Goal: Task Accomplishment & Management: Use online tool/utility

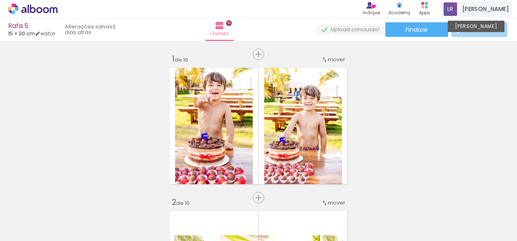
click at [484, 6] on div "Luciana Conta Alboom" at bounding box center [476, 9] width 72 height 16
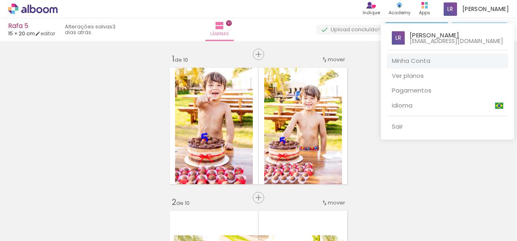
click at [416, 62] on link "Minha Conta" at bounding box center [447, 60] width 121 height 15
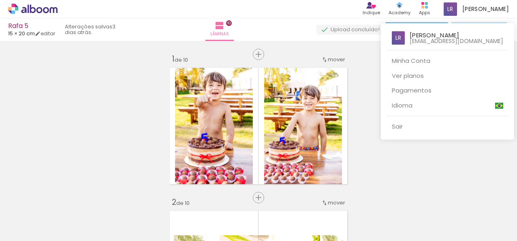
click at [378, 152] on div at bounding box center [258, 120] width 517 height 241
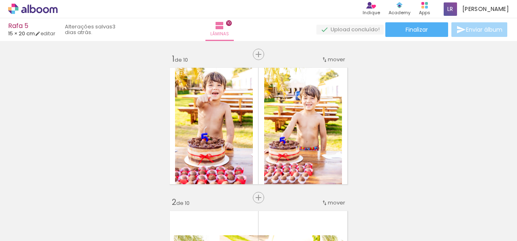
click at [77, 219] on div at bounding box center [81, 213] width 27 height 40
click at [134, 214] on div at bounding box center [127, 213] width 40 height 27
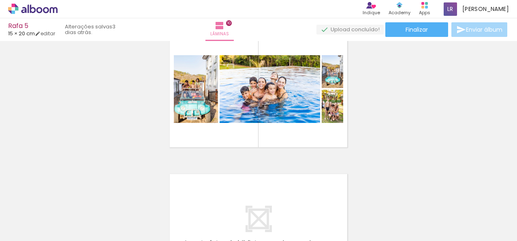
scroll to position [1337, 0]
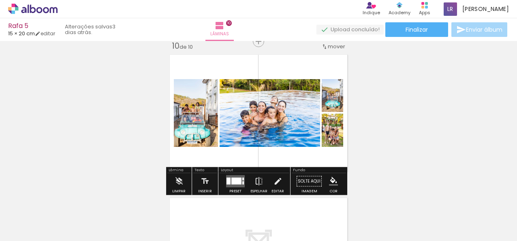
scroll to position [1256, 0]
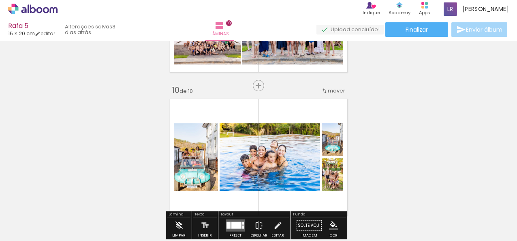
click at [24, 229] on span "Adicionar Fotos" at bounding box center [29, 229] width 24 height 9
click at [0, 0] on input "file" at bounding box center [0, 0] width 0 height 0
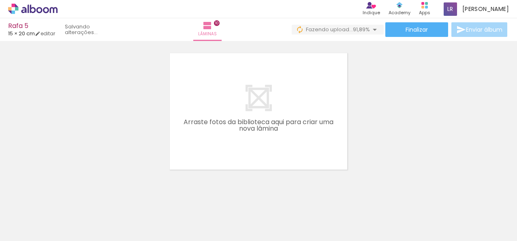
scroll to position [1456, 0]
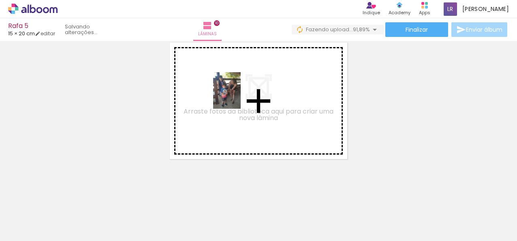
drag, startPoint x: 308, startPoint y: 216, endPoint x: 237, endPoint y: 96, distance: 138.6
click at [237, 96] on quentale-workspace at bounding box center [258, 120] width 517 height 241
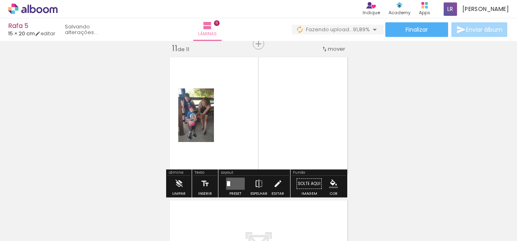
scroll to position [1441, 0]
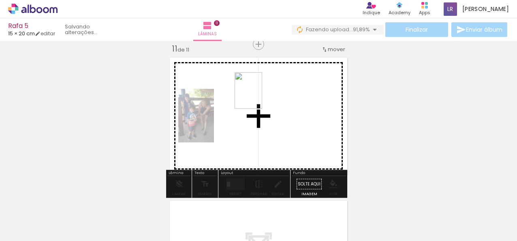
drag, startPoint x: 329, startPoint y: 188, endPoint x: 259, endPoint y: 96, distance: 115.1
click at [259, 96] on quentale-workspace at bounding box center [258, 120] width 517 height 241
drag, startPoint x: 387, startPoint y: 208, endPoint x: 287, endPoint y: 88, distance: 155.7
click at [287, 88] on quentale-workspace at bounding box center [258, 120] width 517 height 241
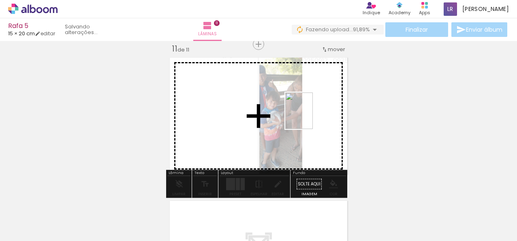
drag, startPoint x: 442, startPoint y: 219, endPoint x: 310, endPoint y: 117, distance: 167.6
click at [310, 117] on quentale-workspace at bounding box center [258, 120] width 517 height 241
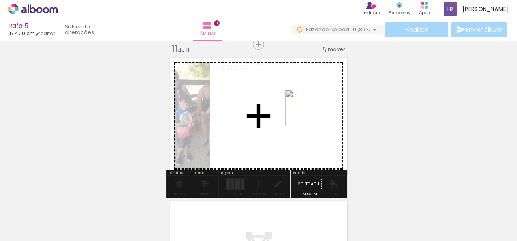
drag, startPoint x: 483, startPoint y: 216, endPoint x: 310, endPoint y: 114, distance: 201.8
click at [310, 114] on quentale-workspace at bounding box center [258, 120] width 517 height 241
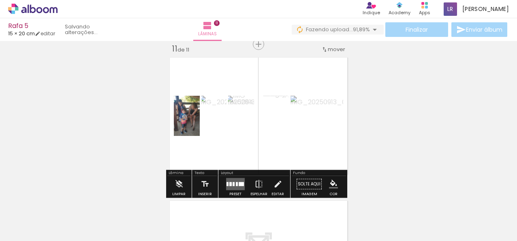
click at [233, 186] on quentale-layouter at bounding box center [235, 184] width 19 height 12
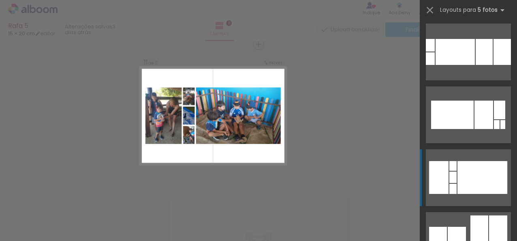
scroll to position [486, 0]
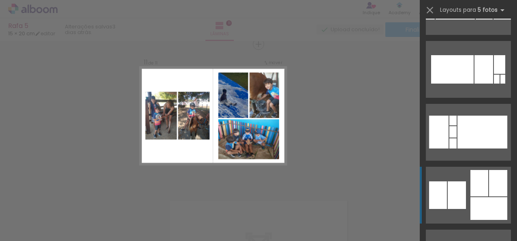
click at [457, 180] on quentale-layouter at bounding box center [468, 195] width 85 height 57
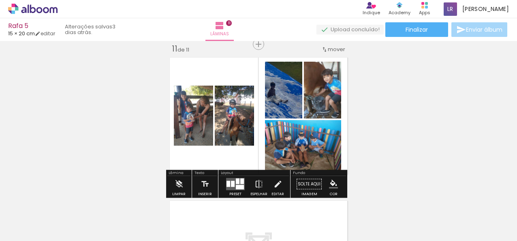
click at [237, 186] on div at bounding box center [240, 187] width 8 height 4
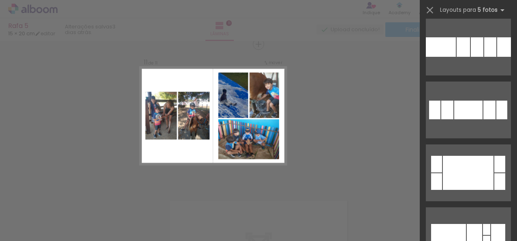
scroll to position [628, 0]
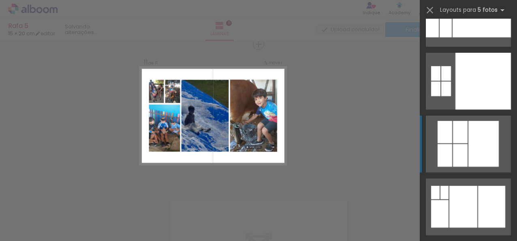
scroll to position [2614, 0]
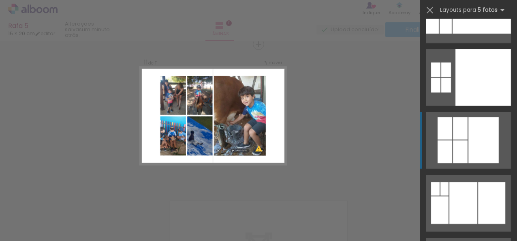
click at [462, 133] on div at bounding box center [460, 128] width 15 height 22
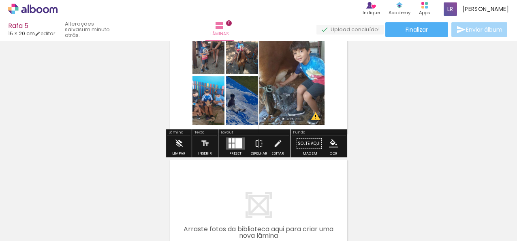
scroll to position [1441, 0]
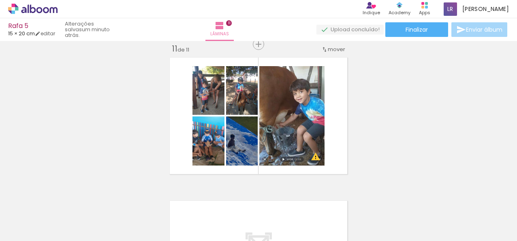
click at [486, 216] on div at bounding box center [484, 213] width 19 height 40
click at [468, 198] on iron-icon at bounding box center [466, 197] width 9 height 9
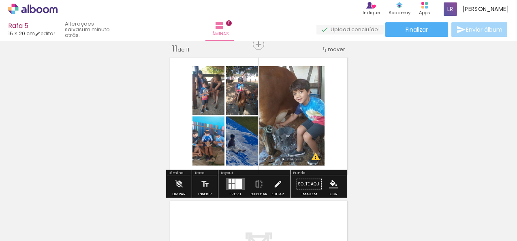
click at [280, 122] on quentale-photo at bounding box center [291, 115] width 65 height 99
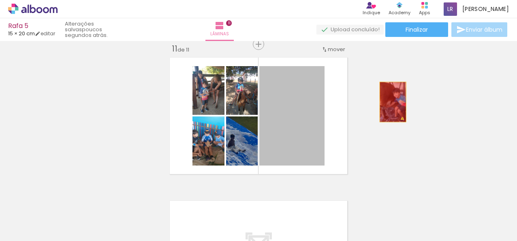
drag, startPoint x: 280, startPoint y: 122, endPoint x: 390, endPoint y: 102, distance: 112.1
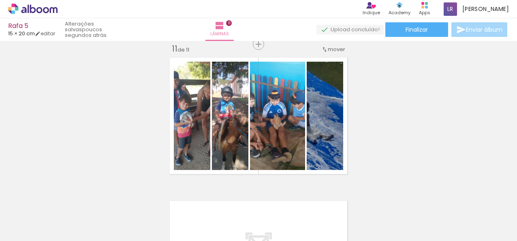
scroll to position [0, 1231]
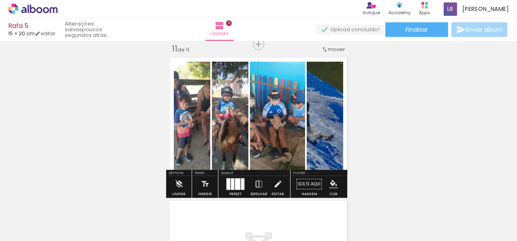
click at [26, 229] on span "Adicionar Fotos" at bounding box center [29, 229] width 24 height 9
click at [0, 0] on input "file" at bounding box center [0, 0] width 0 height 0
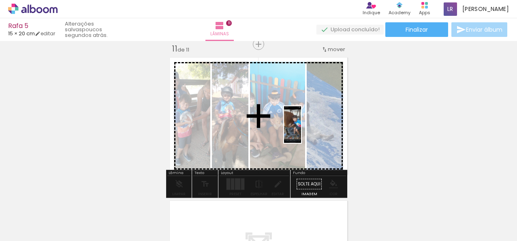
drag, startPoint x: 486, startPoint y: 224, endPoint x: 308, endPoint y: 130, distance: 200.8
click at [308, 130] on quentale-workspace at bounding box center [258, 120] width 517 height 241
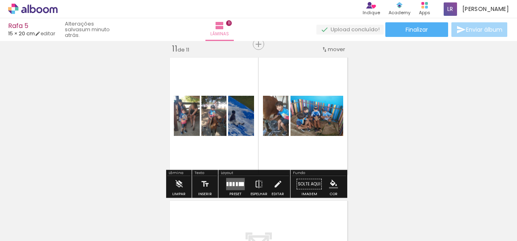
click at [233, 184] on div at bounding box center [234, 184] width 2 height 4
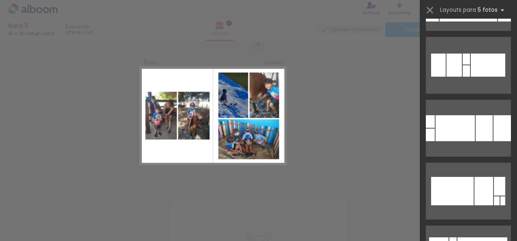
scroll to position [486, 0]
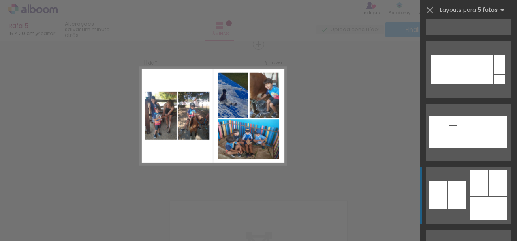
click at [460, 184] on div at bounding box center [457, 195] width 18 height 28
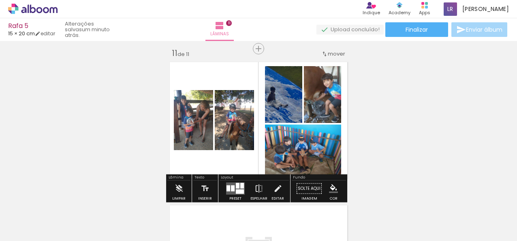
scroll to position [1400, 0]
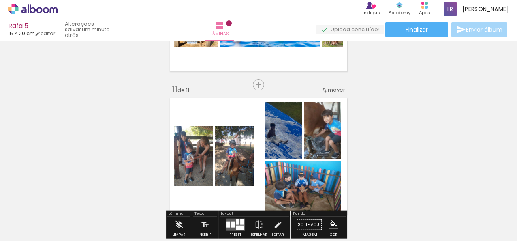
click at [329, 88] on span "mover" at bounding box center [336, 90] width 17 height 8
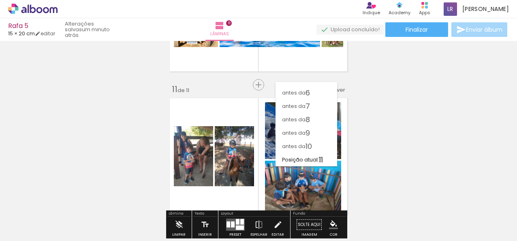
scroll to position [63, 0]
click at [310, 132] on span "9" at bounding box center [308, 132] width 4 height 13
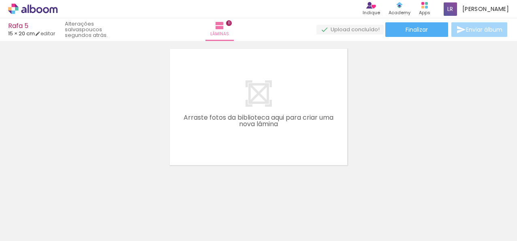
scroll to position [1599, 0]
